Goal: Information Seeking & Learning: Learn about a topic

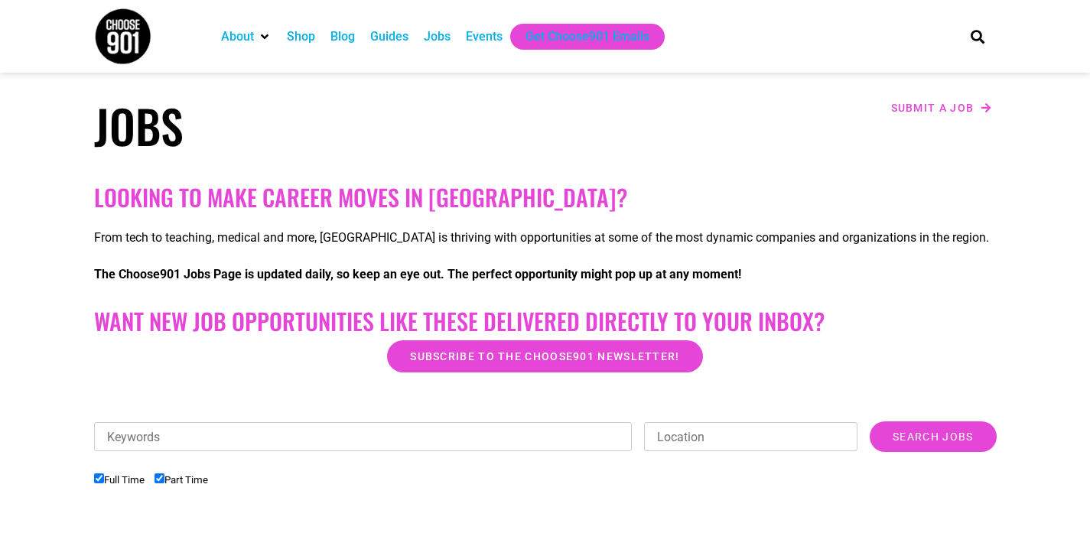
scroll to position [153, 0]
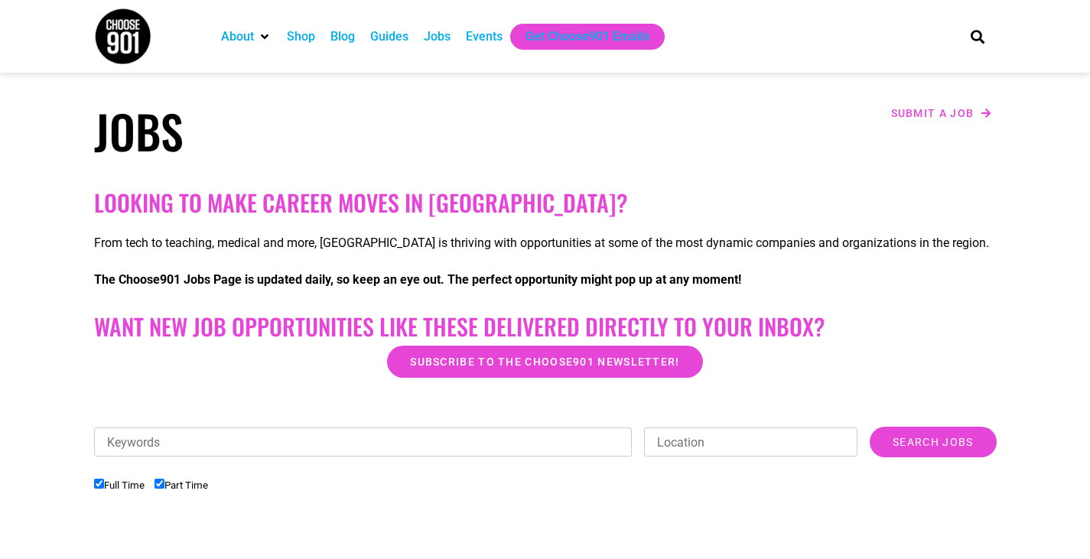
click at [437, 31] on div "Jobs" at bounding box center [437, 37] width 27 height 18
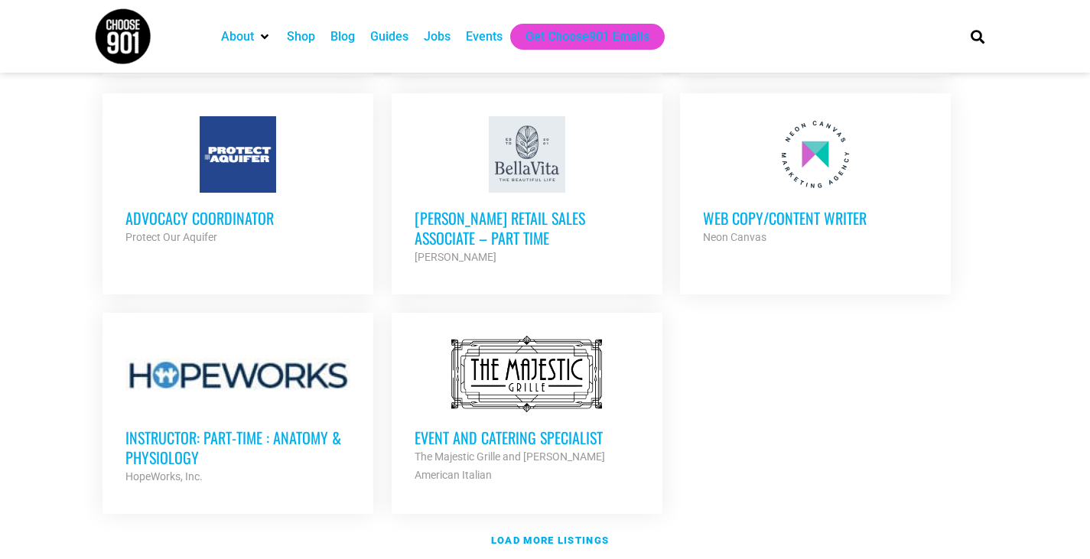
scroll to position [1759, 0]
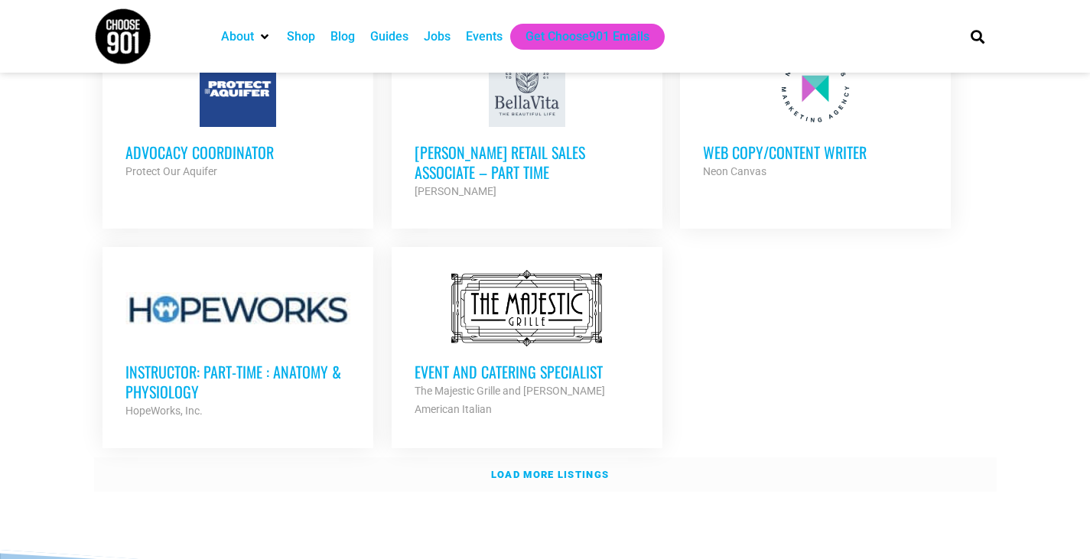
click at [539, 469] on strong "Load more listings" at bounding box center [550, 474] width 118 height 11
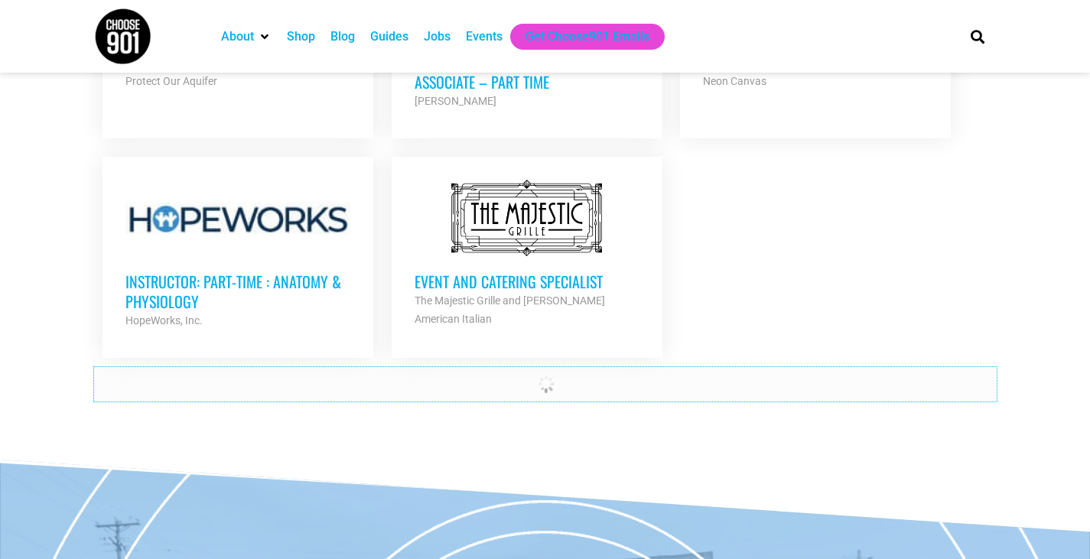
scroll to position [2141, 0]
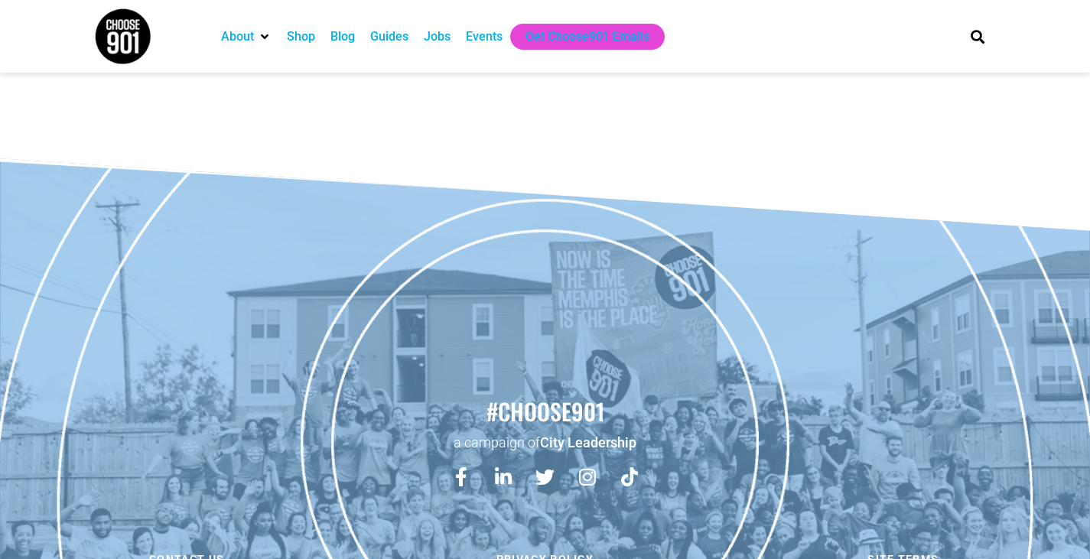
scroll to position [725, 0]
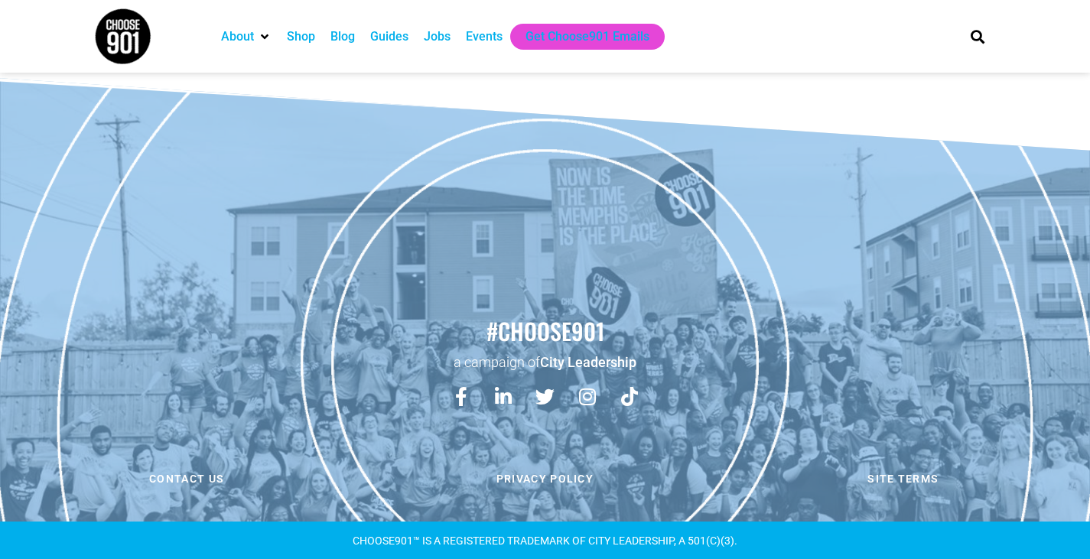
click at [424, 40] on div "Jobs" at bounding box center [437, 37] width 42 height 26
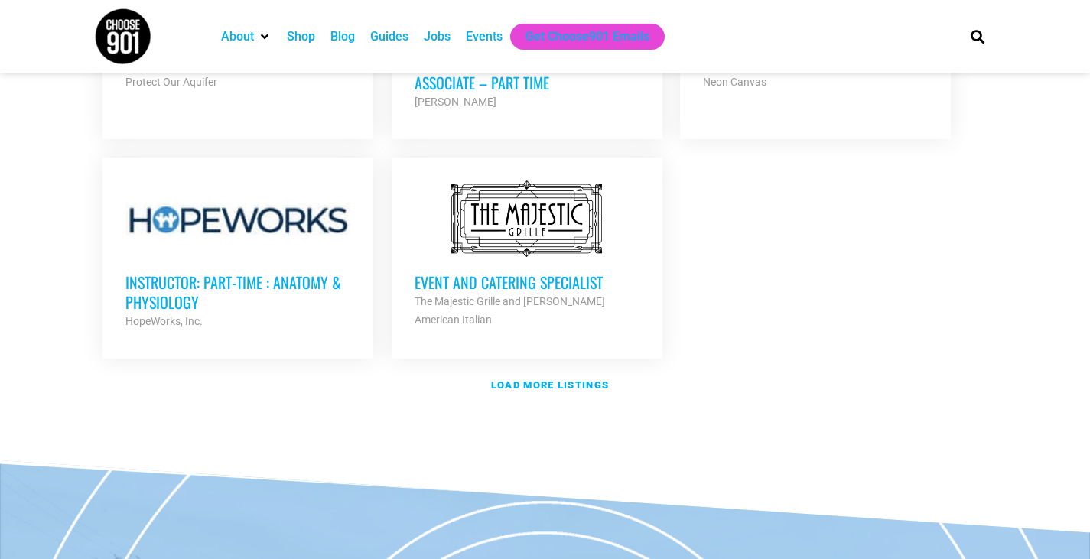
scroll to position [1872, 0]
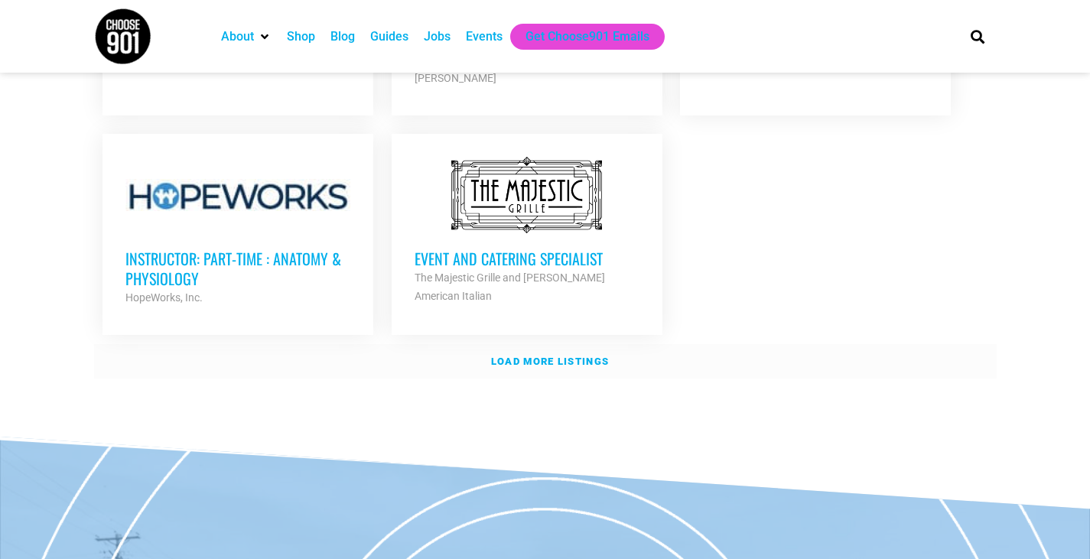
click at [590, 356] on strong "Load more listings" at bounding box center [550, 361] width 118 height 11
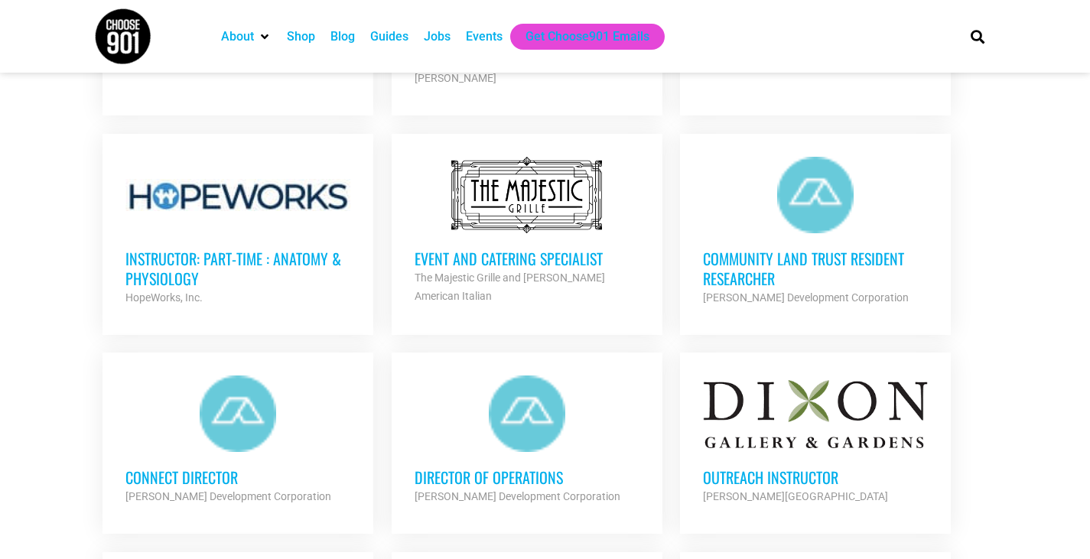
click at [549, 375] on div at bounding box center [526, 413] width 225 height 76
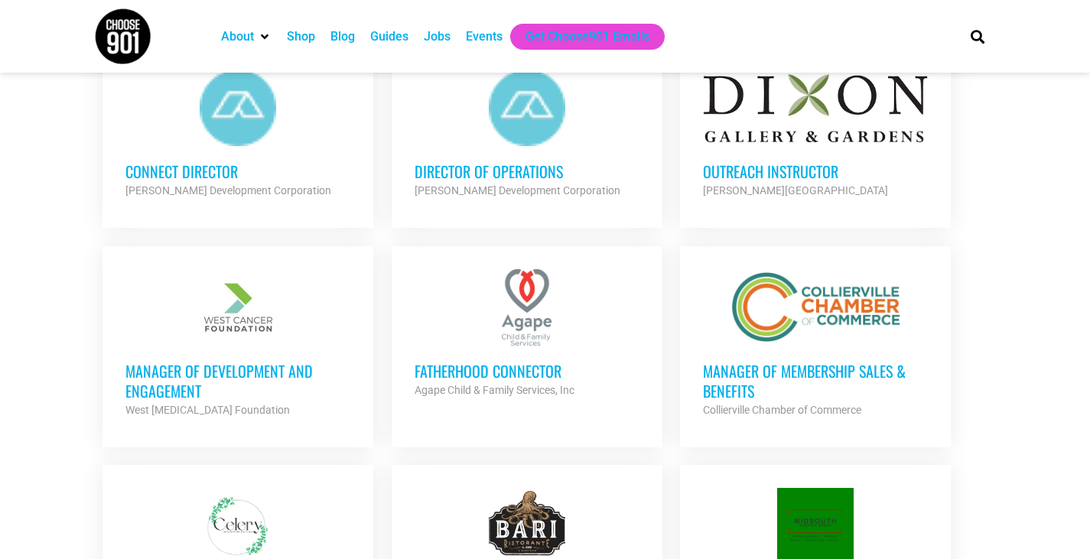
click at [214, 146] on div "Connect Director Alcy Ball Development Corporation Partner Org" at bounding box center [237, 173] width 225 height 54
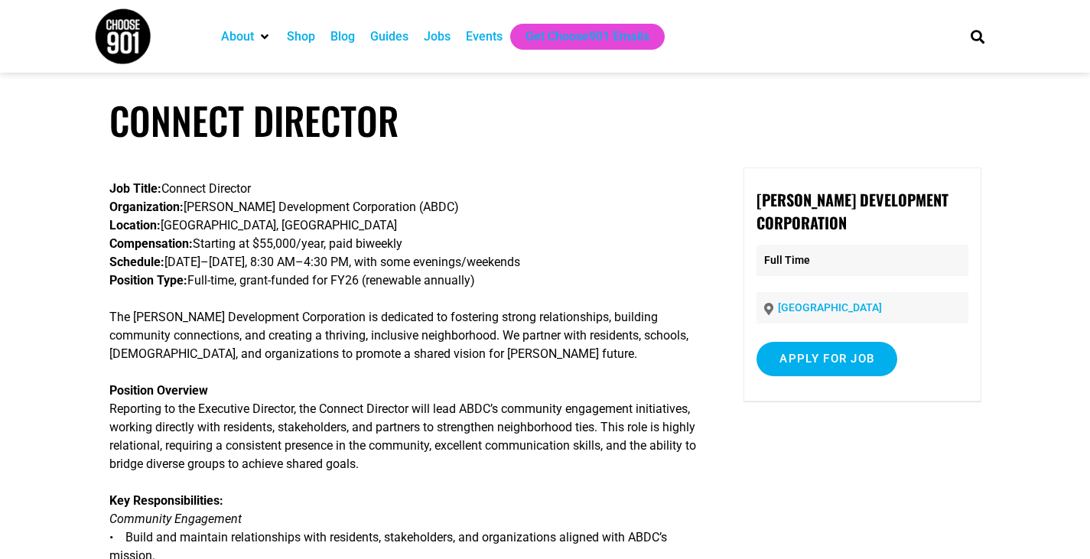
drag, startPoint x: 577, startPoint y: 287, endPoint x: 85, endPoint y: 203, distance: 498.8
copy div "Lor Ipsum: Dolorsi Ametcons Adipiscingel: Sedd Eius Temporincid Utlaboreetd (MA…"
